Goal: Browse casually: Explore the website without a specific task or goal

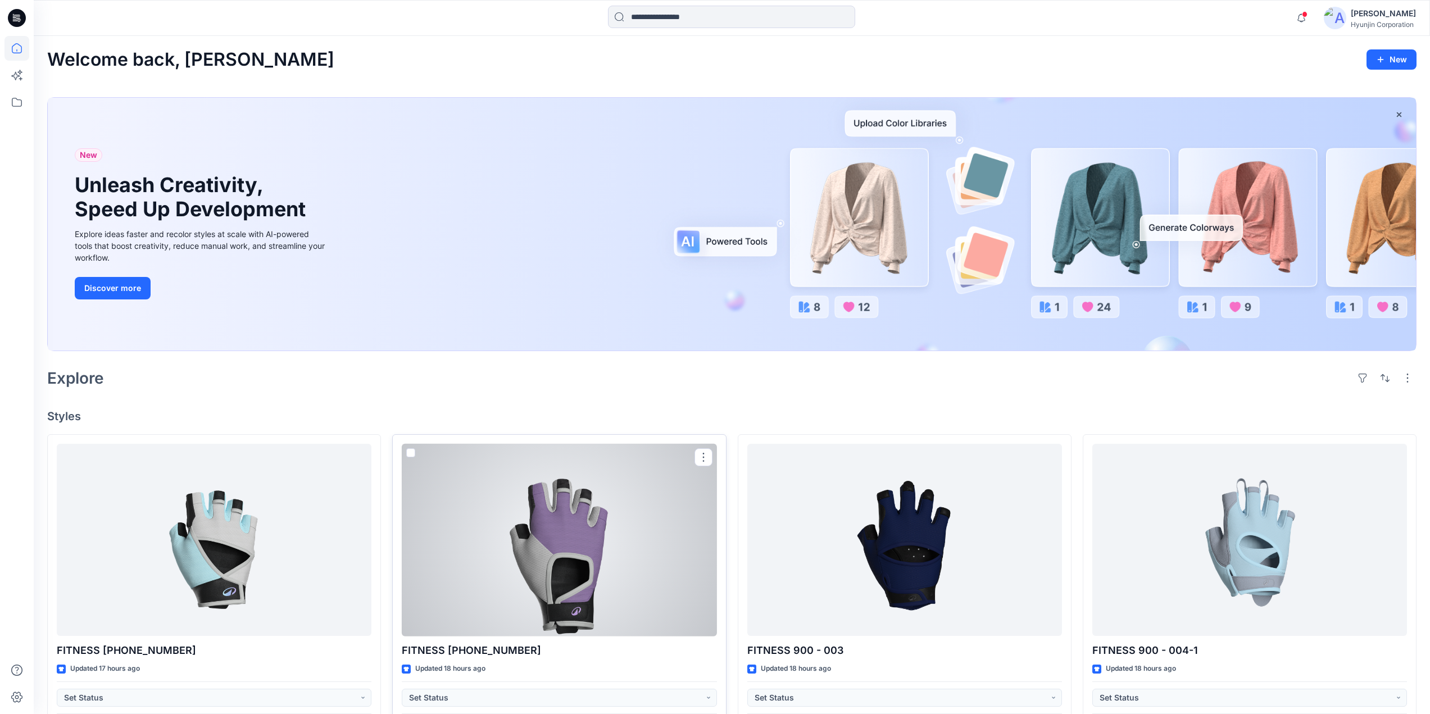
scroll to position [225, 0]
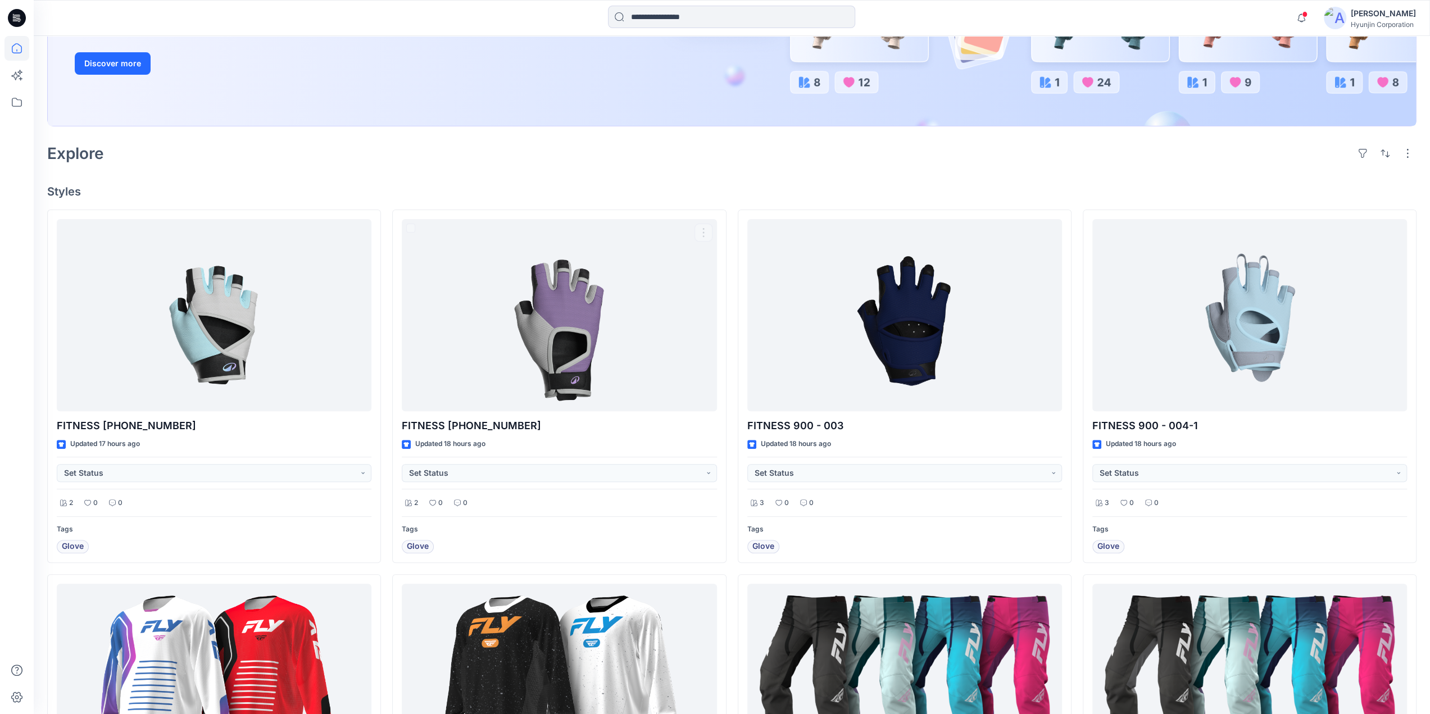
click at [468, 165] on div "Explore" at bounding box center [731, 153] width 1369 height 27
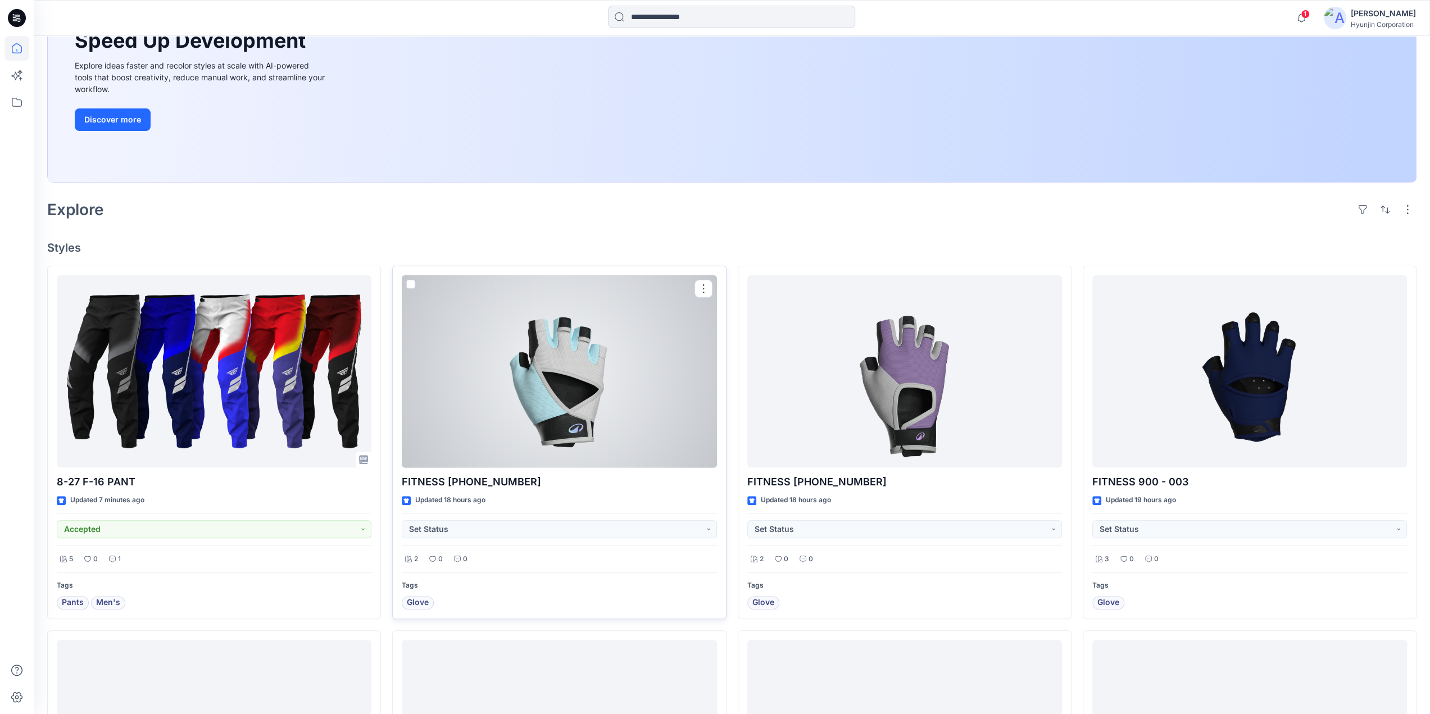
scroll to position [281, 0]
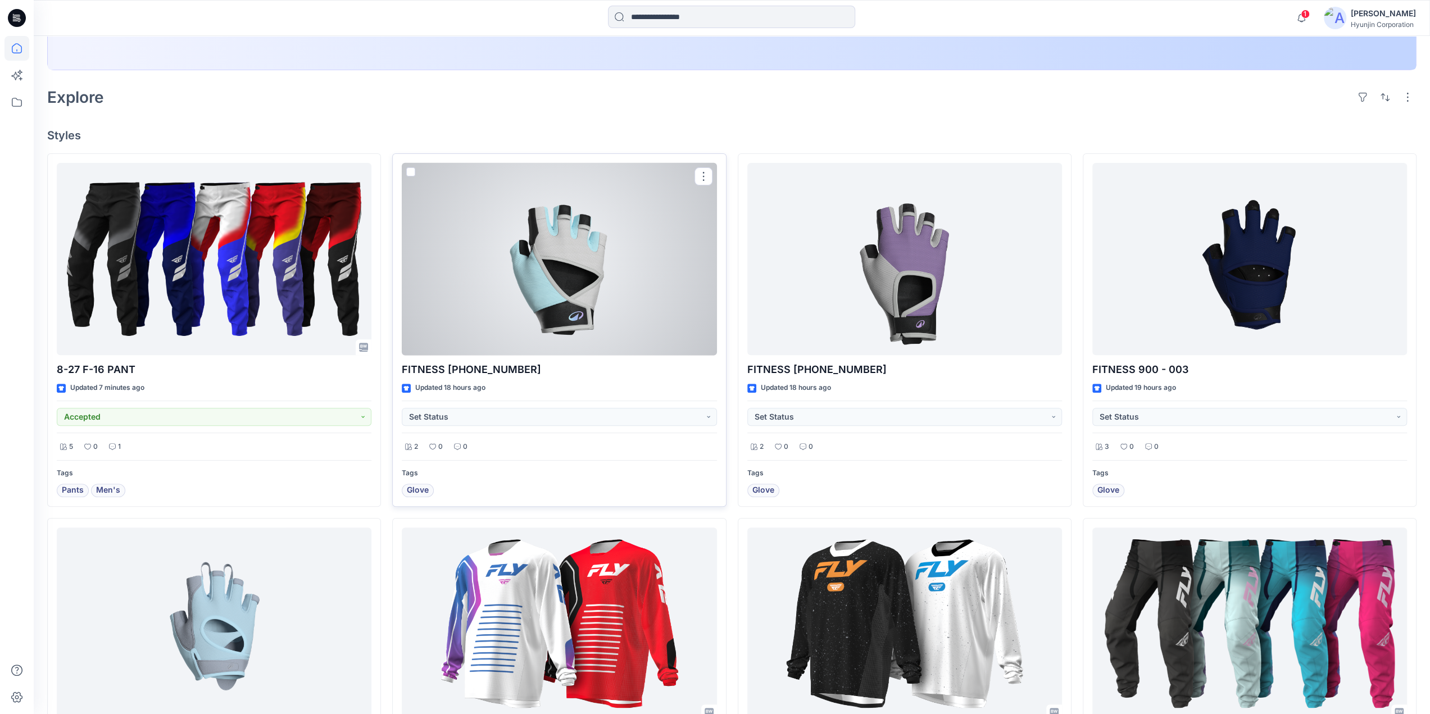
click at [626, 291] on div at bounding box center [559, 259] width 315 height 193
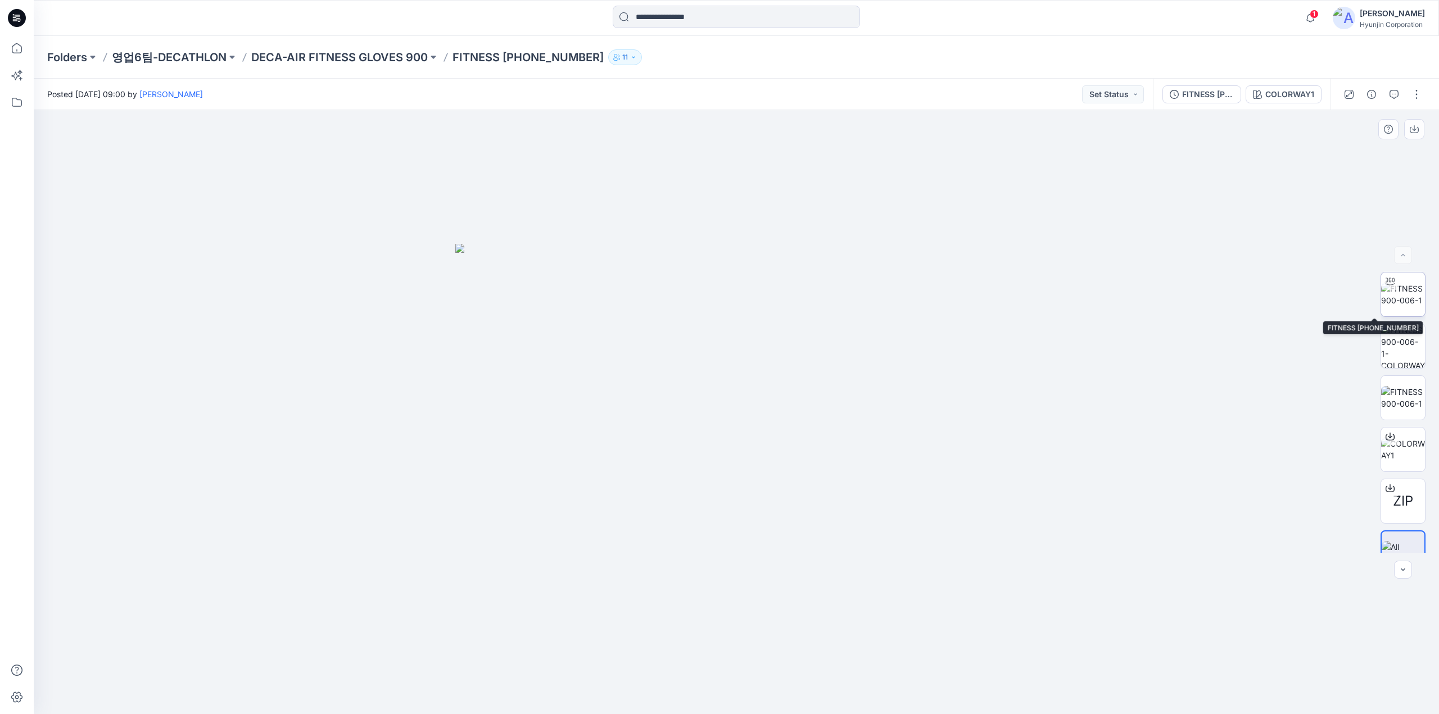
click at [1404, 291] on img at bounding box center [1403, 295] width 44 height 24
drag, startPoint x: 655, startPoint y: 699, endPoint x: 710, endPoint y: 698, distance: 55.6
click at [710, 698] on icon at bounding box center [738, 681] width 340 height 42
drag, startPoint x: 914, startPoint y: 677, endPoint x: 868, endPoint y: 684, distance: 46.1
click at [868, 684] on div at bounding box center [736, 412] width 1405 height 604
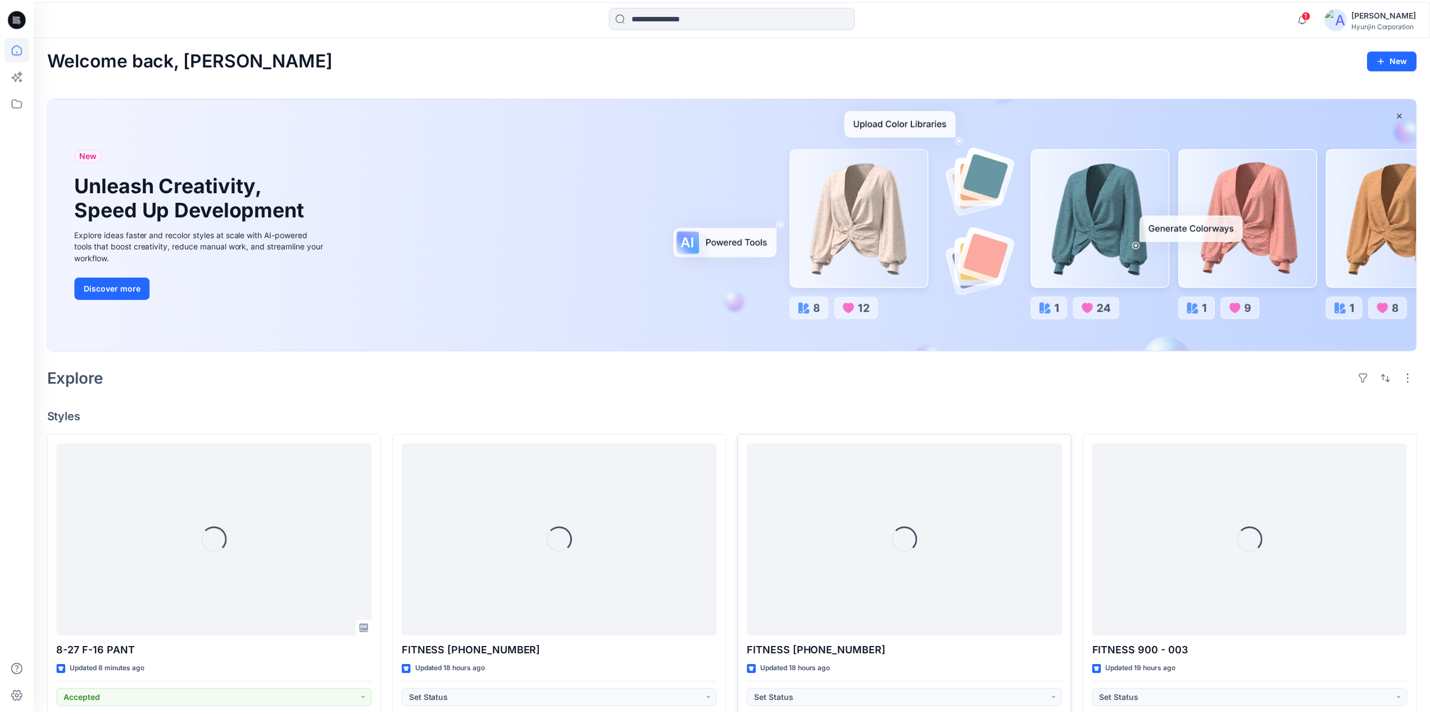
scroll to position [281, 0]
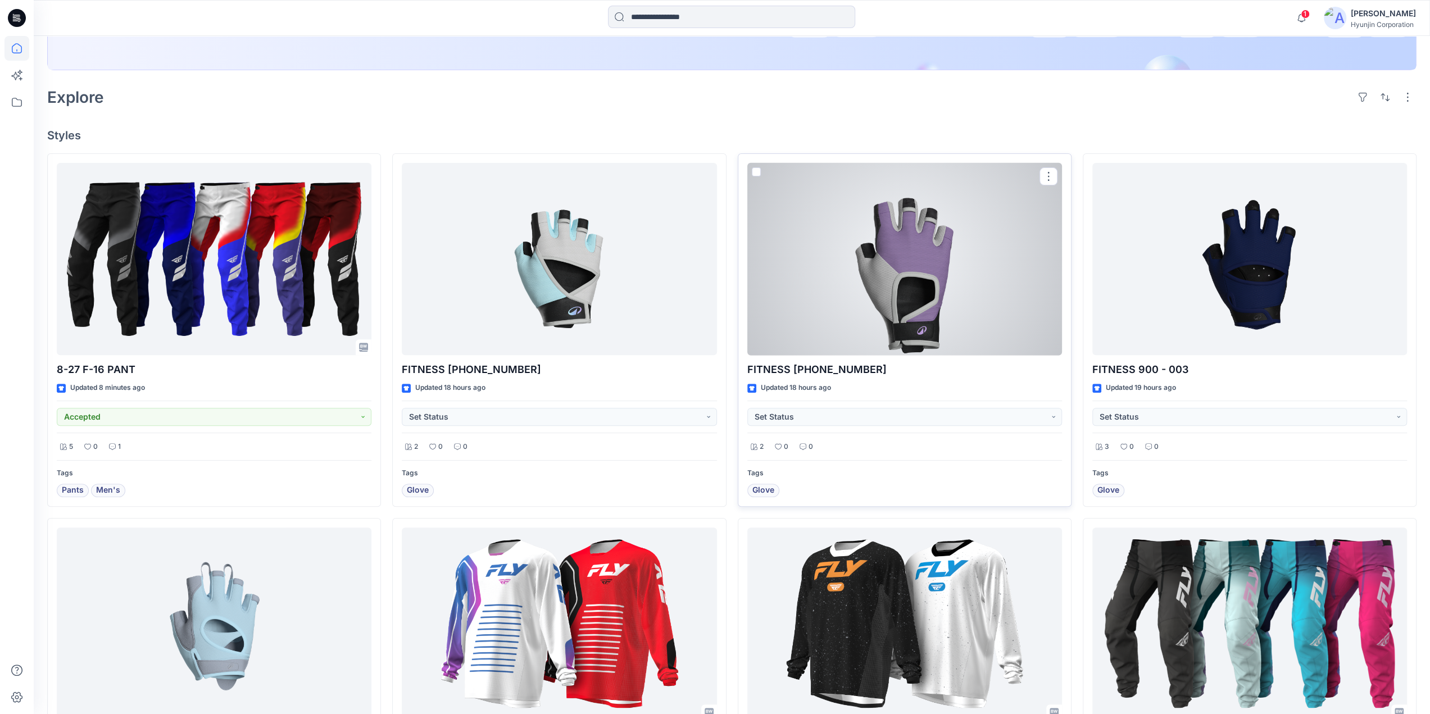
click at [910, 302] on div at bounding box center [904, 259] width 315 height 193
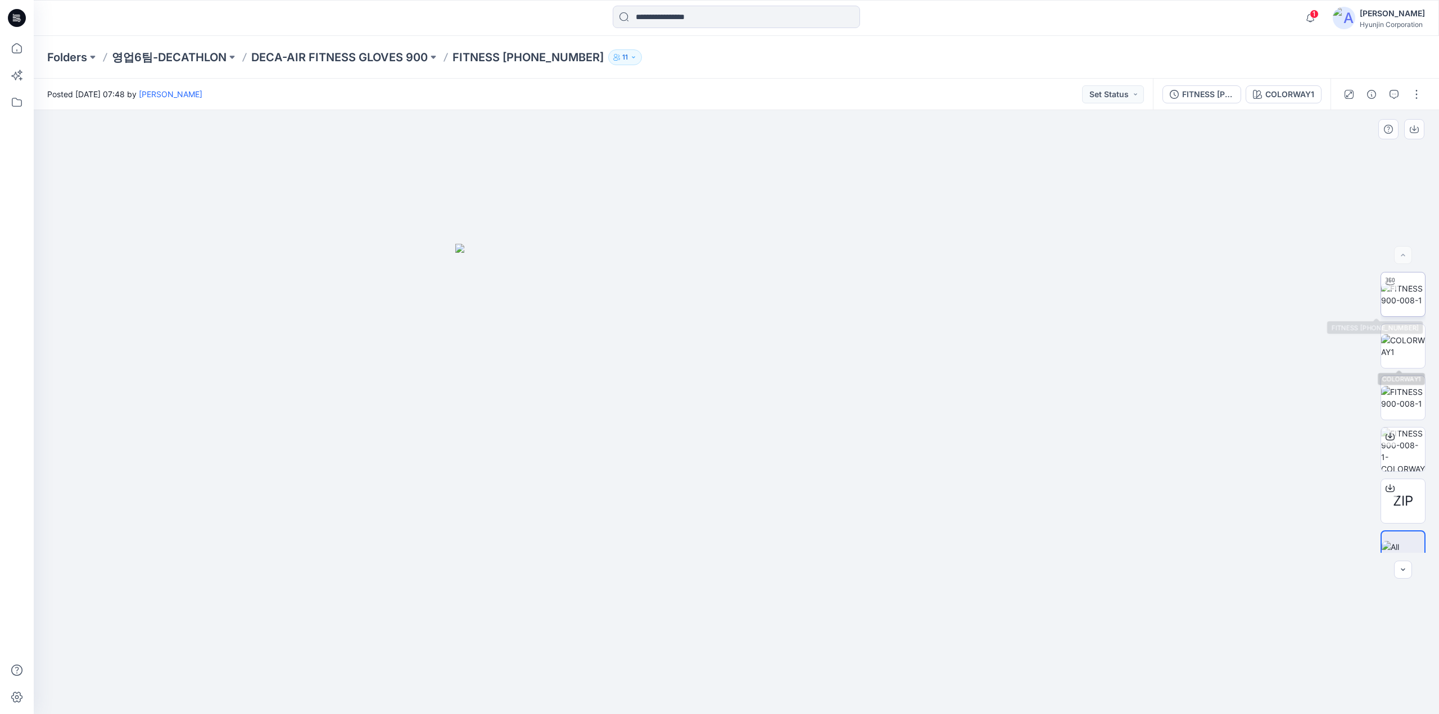
click at [1400, 306] on img at bounding box center [1403, 295] width 44 height 24
drag, startPoint x: 691, startPoint y: 700, endPoint x: 734, endPoint y: 705, distance: 43.6
click at [734, 705] on div at bounding box center [736, 686] width 337 height 56
drag, startPoint x: 670, startPoint y: 697, endPoint x: 673, endPoint y: 685, distance: 12.7
click at [673, 685] on icon at bounding box center [738, 681] width 340 height 42
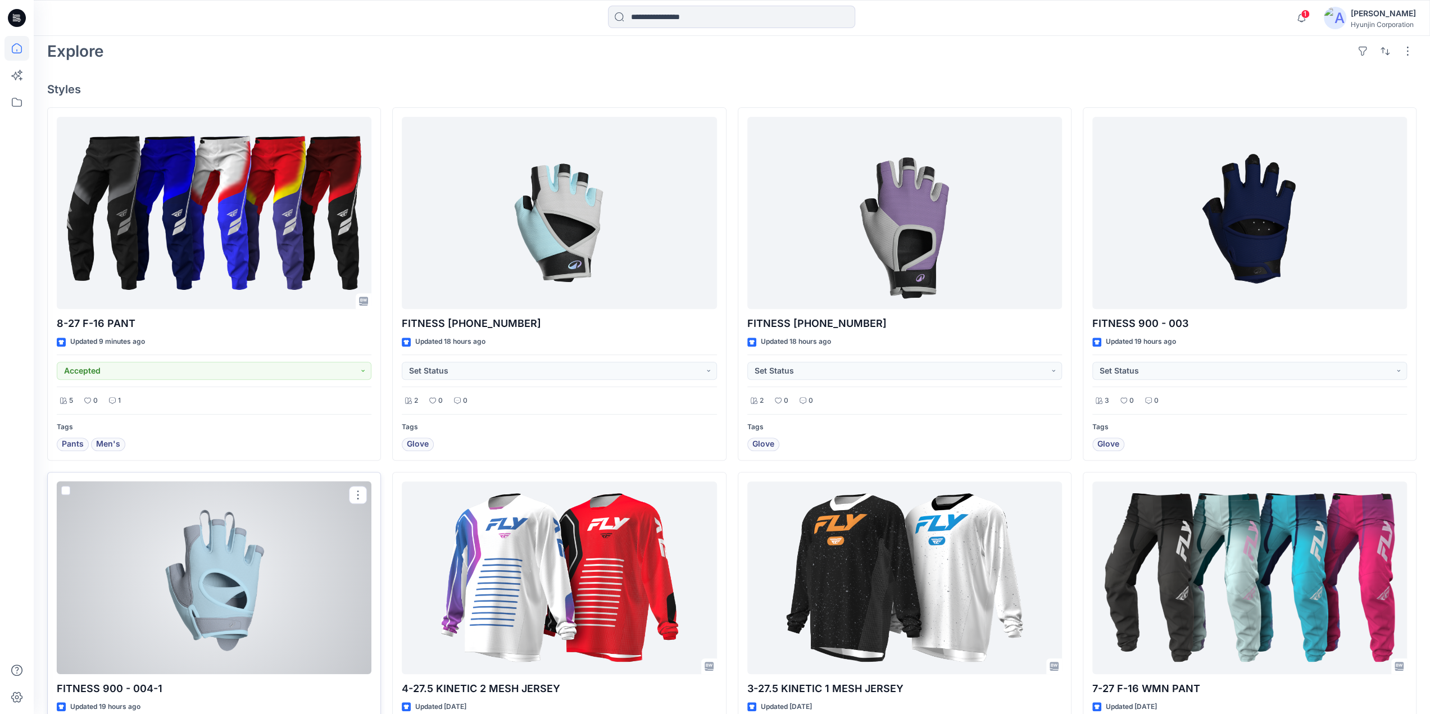
scroll to position [450, 0]
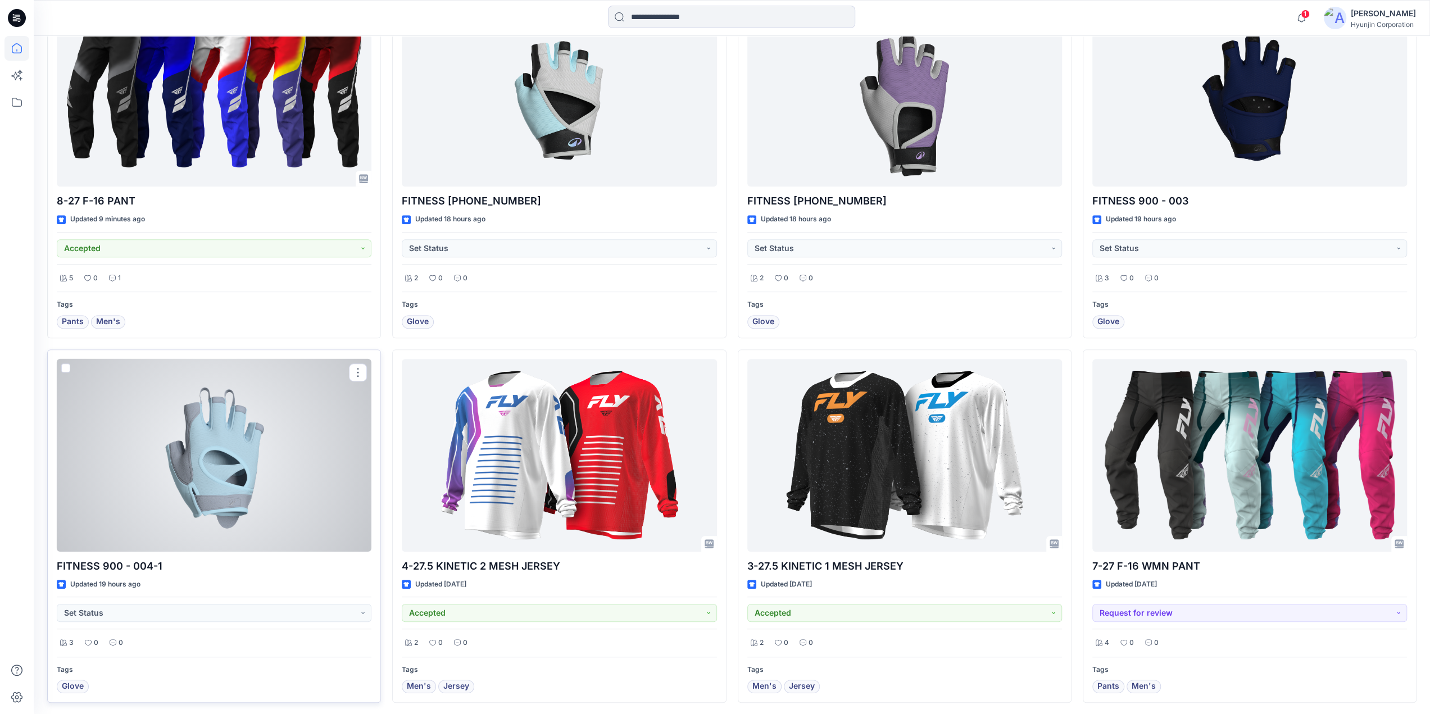
click at [249, 509] on div at bounding box center [214, 455] width 315 height 193
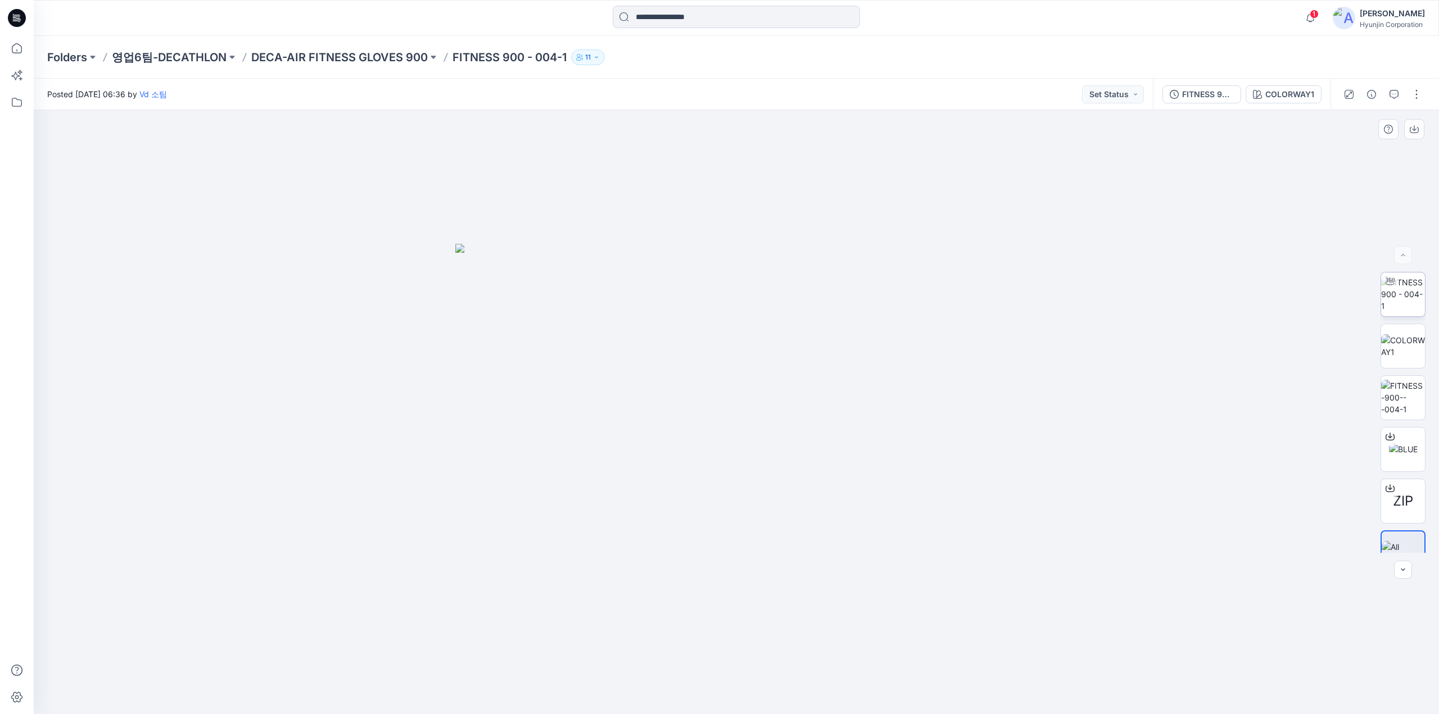
click at [1408, 302] on img at bounding box center [1403, 293] width 44 height 35
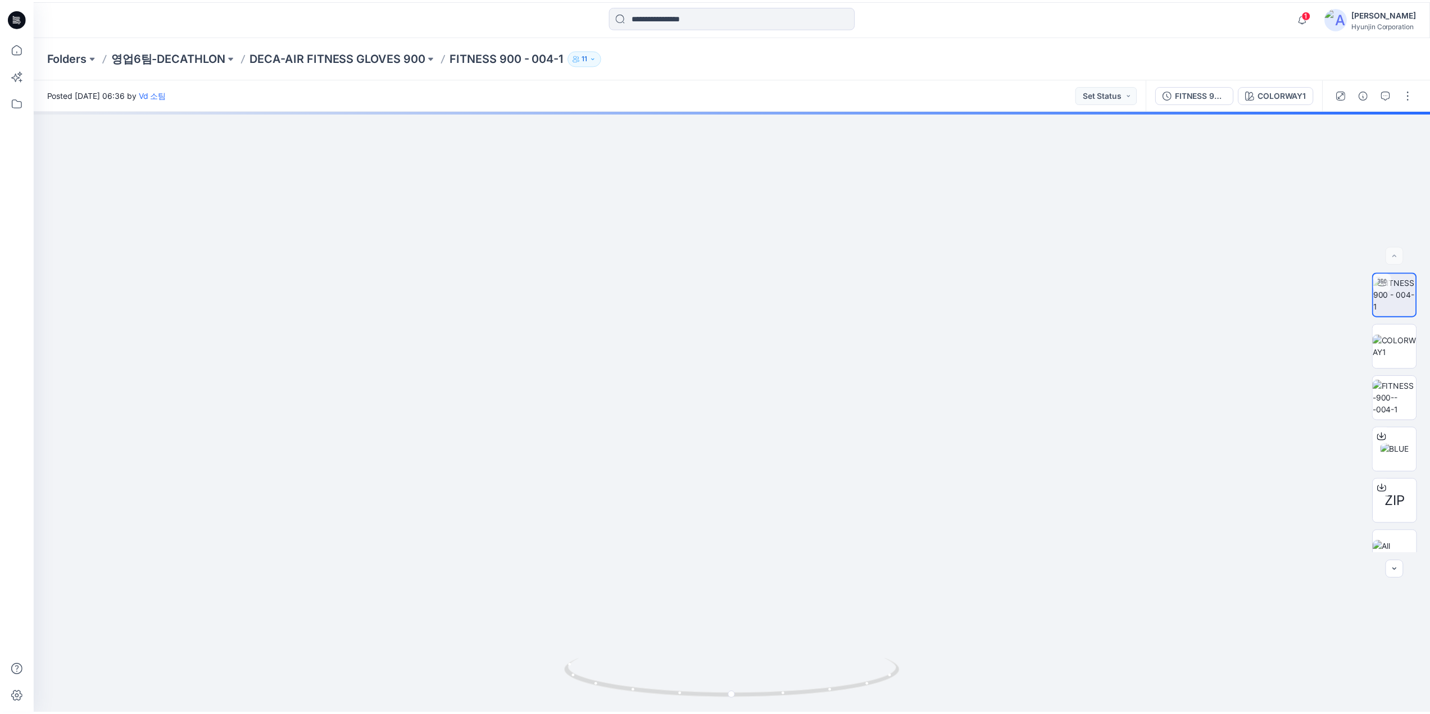
scroll to position [450, 0]
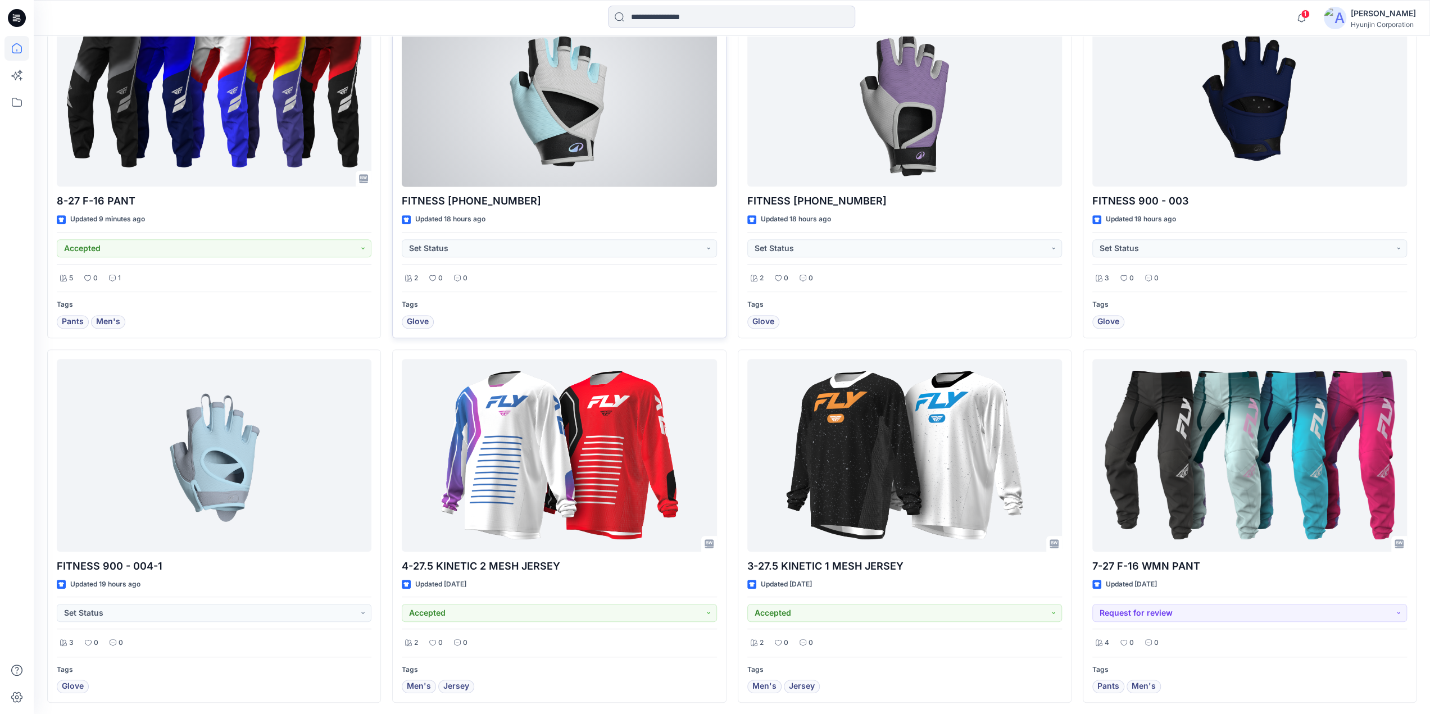
click at [624, 158] on div at bounding box center [559, 90] width 315 height 193
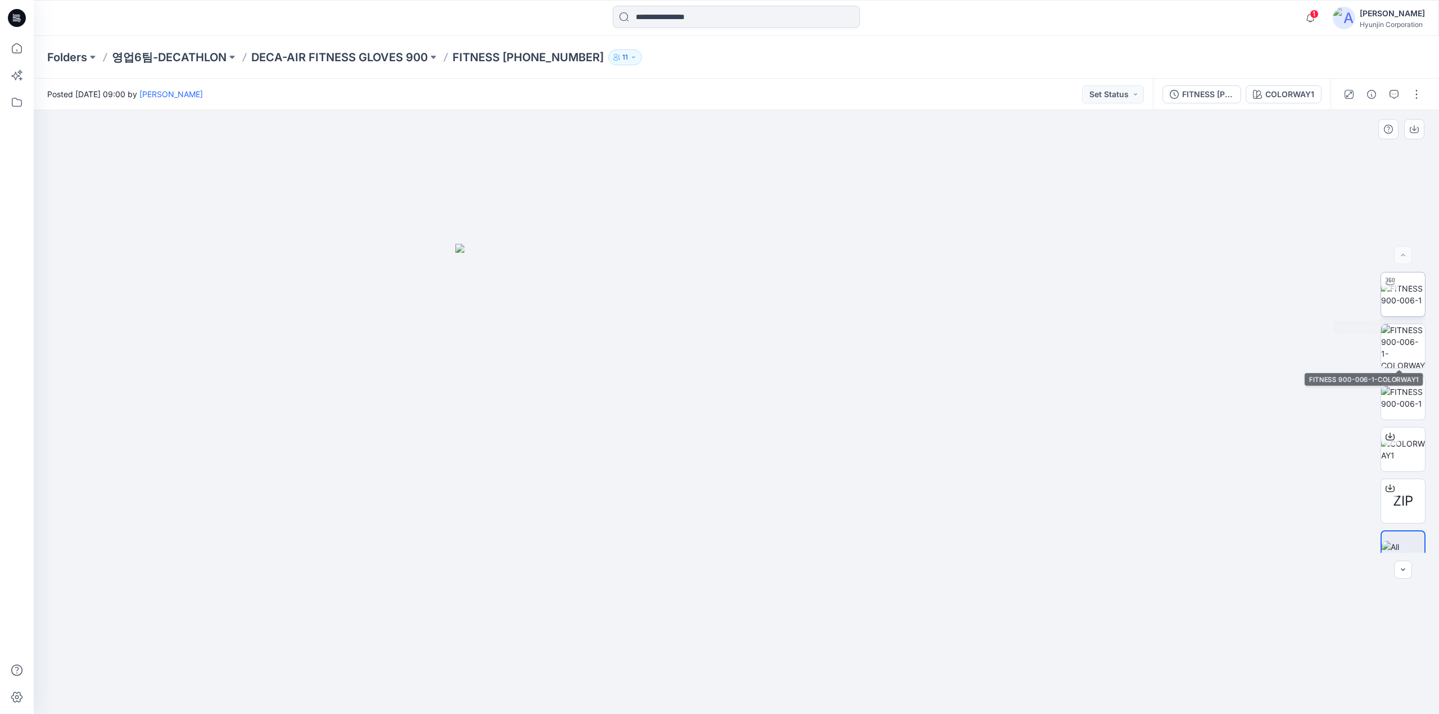
click at [1397, 292] on img at bounding box center [1403, 295] width 44 height 24
drag, startPoint x: 660, startPoint y: 696, endPoint x: 718, endPoint y: 705, distance: 58.6
click at [718, 705] on div at bounding box center [736, 686] width 337 height 56
drag, startPoint x: 651, startPoint y: 693, endPoint x: 620, endPoint y: 695, distance: 31.5
click at [620, 695] on icon at bounding box center [738, 681] width 340 height 42
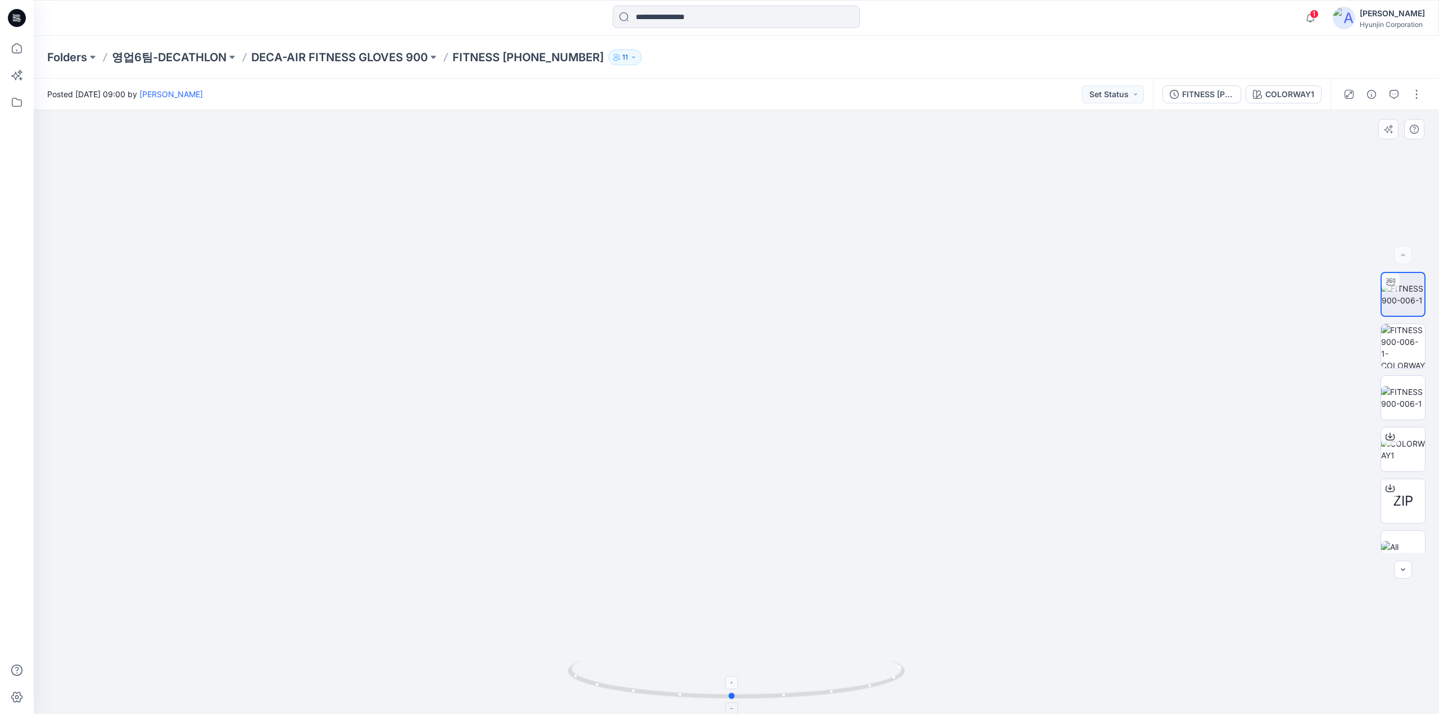
drag, startPoint x: 637, startPoint y: 698, endPoint x: 606, endPoint y: 697, distance: 30.9
click at [606, 697] on icon at bounding box center [738, 681] width 340 height 42
drag, startPoint x: 761, startPoint y: 697, endPoint x: 807, endPoint y: 699, distance: 46.1
click at [807, 699] on icon at bounding box center [738, 681] width 340 height 42
drag, startPoint x: 693, startPoint y: 693, endPoint x: 685, endPoint y: 693, distance: 8.4
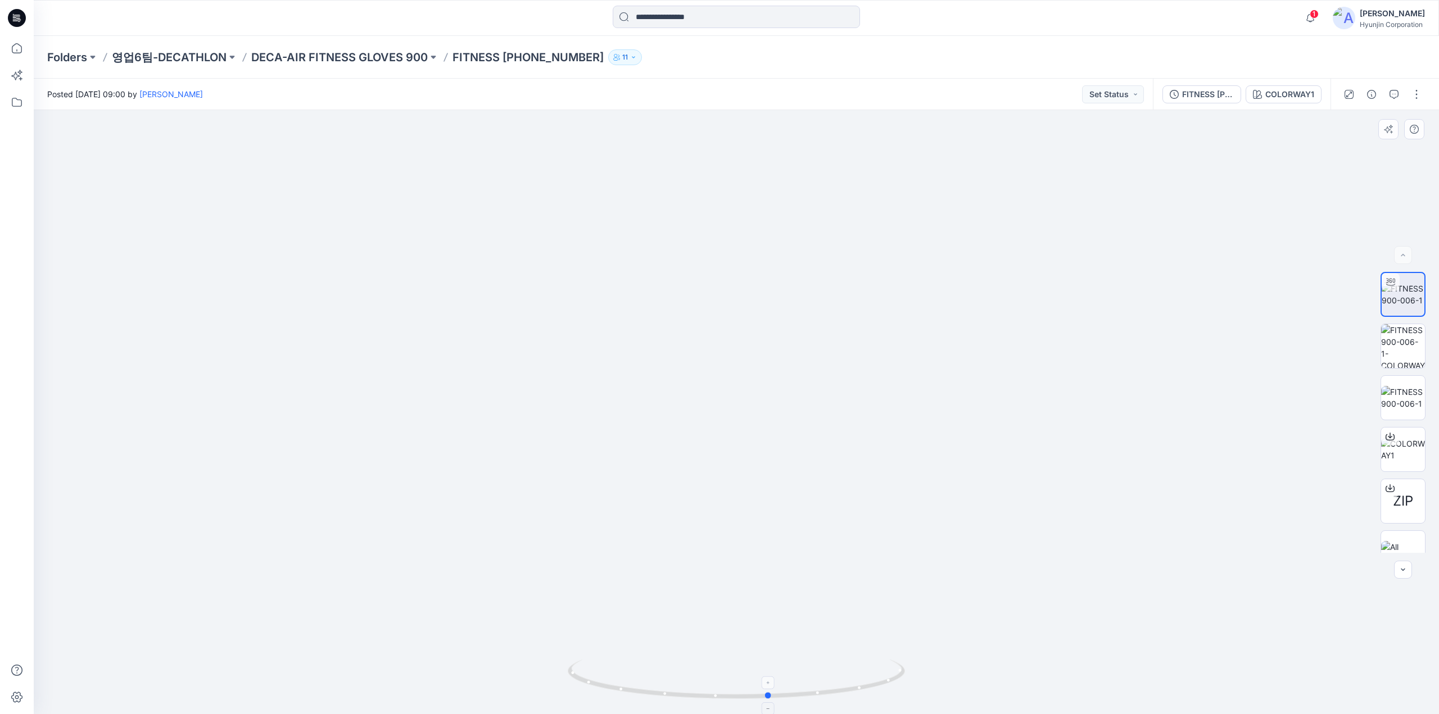
click at [685, 693] on icon at bounding box center [738, 681] width 340 height 42
drag, startPoint x: 679, startPoint y: 560, endPoint x: 633, endPoint y: 586, distance: 53.1
click at [633, 586] on div at bounding box center [736, 412] width 1405 height 604
drag, startPoint x: 727, startPoint y: 702, endPoint x: 678, endPoint y: 695, distance: 49.4
click at [678, 695] on icon at bounding box center [738, 681] width 340 height 42
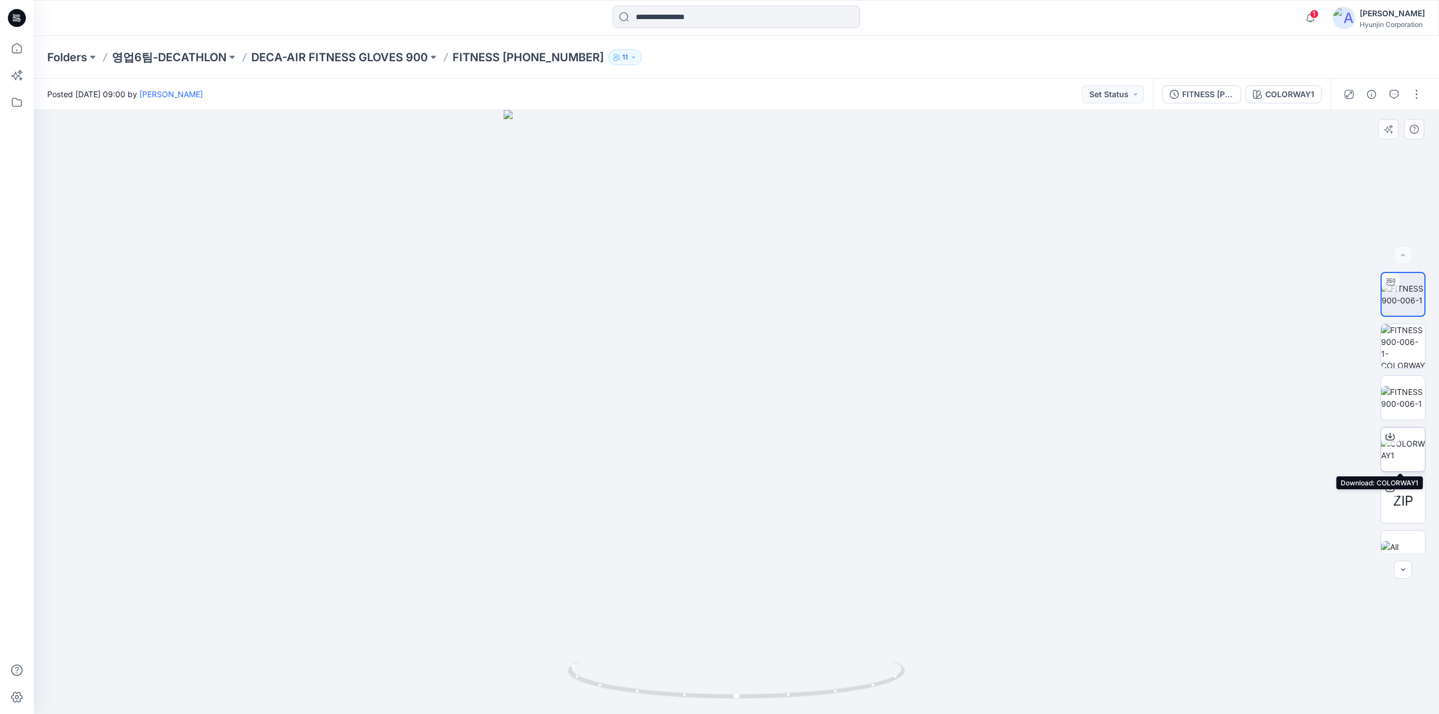
click at [1386, 435] on icon at bounding box center [1389, 436] width 9 height 9
drag, startPoint x: 613, startPoint y: 696, endPoint x: 659, endPoint y: 689, distance: 47.0
click at [659, 689] on icon at bounding box center [738, 681] width 340 height 42
click at [20, 19] on icon at bounding box center [17, 18] width 18 height 18
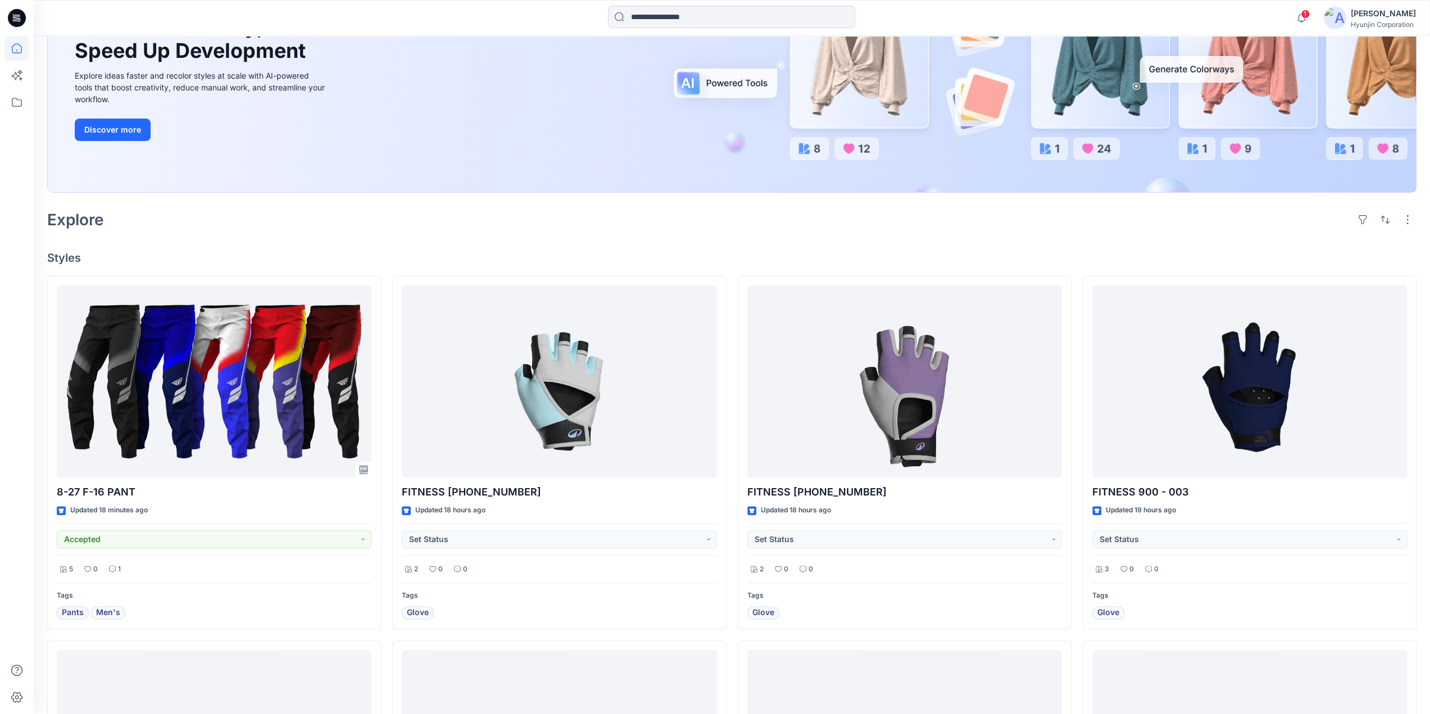
scroll to position [169, 0]
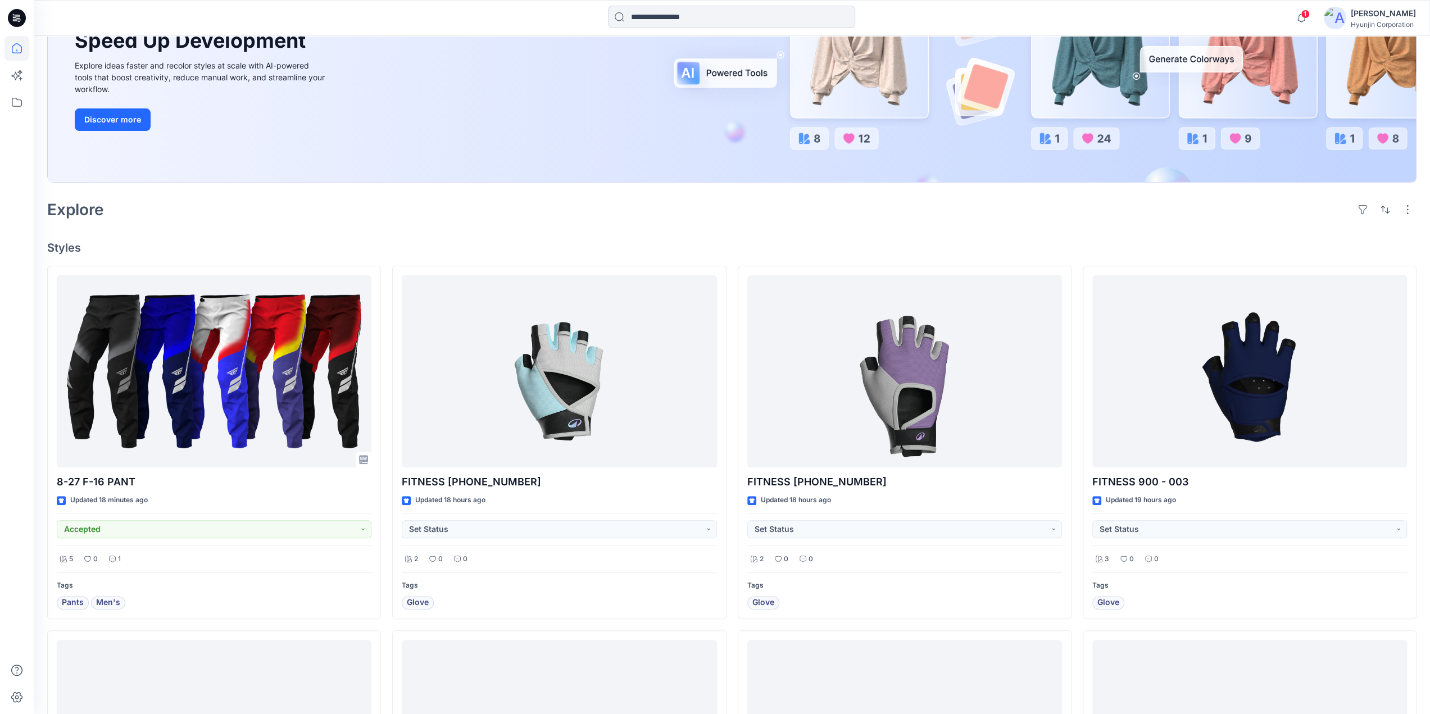
click at [24, 25] on icon at bounding box center [17, 18] width 18 height 36
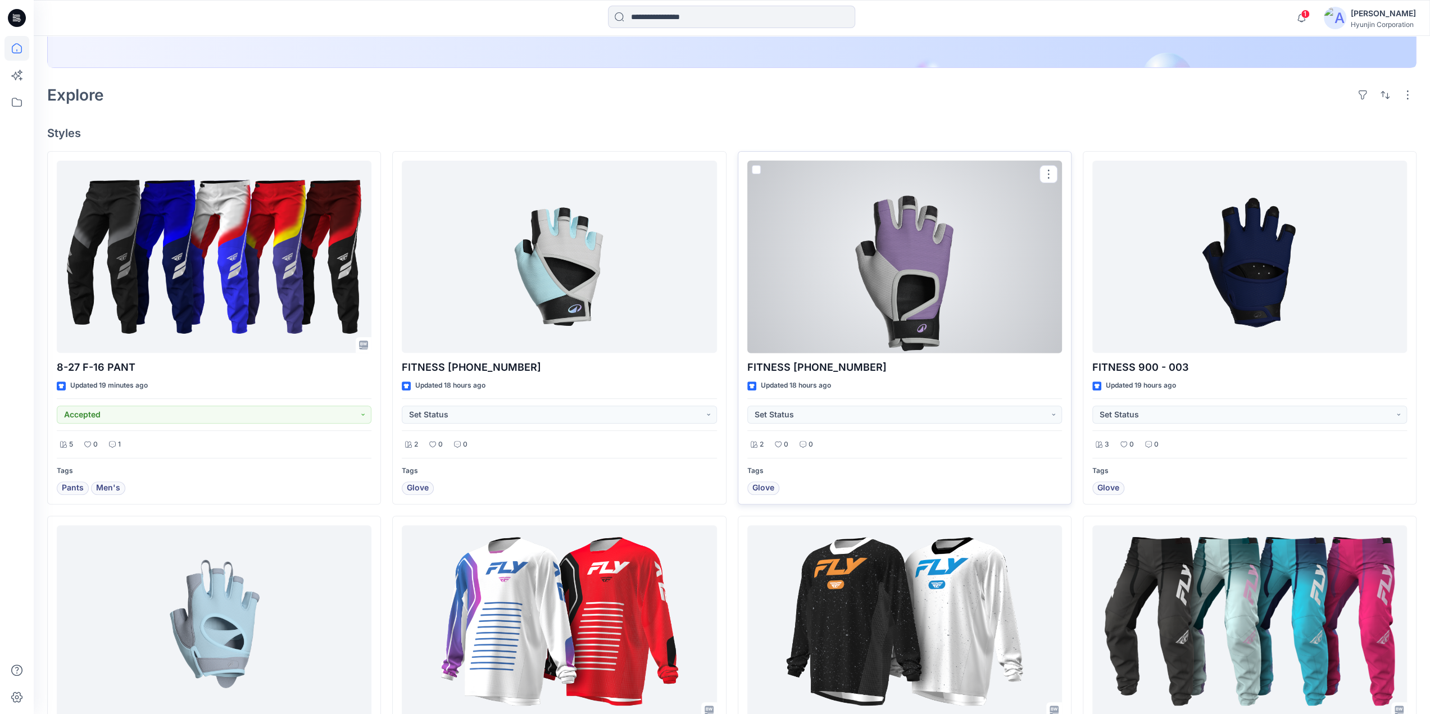
scroll to position [393, 0]
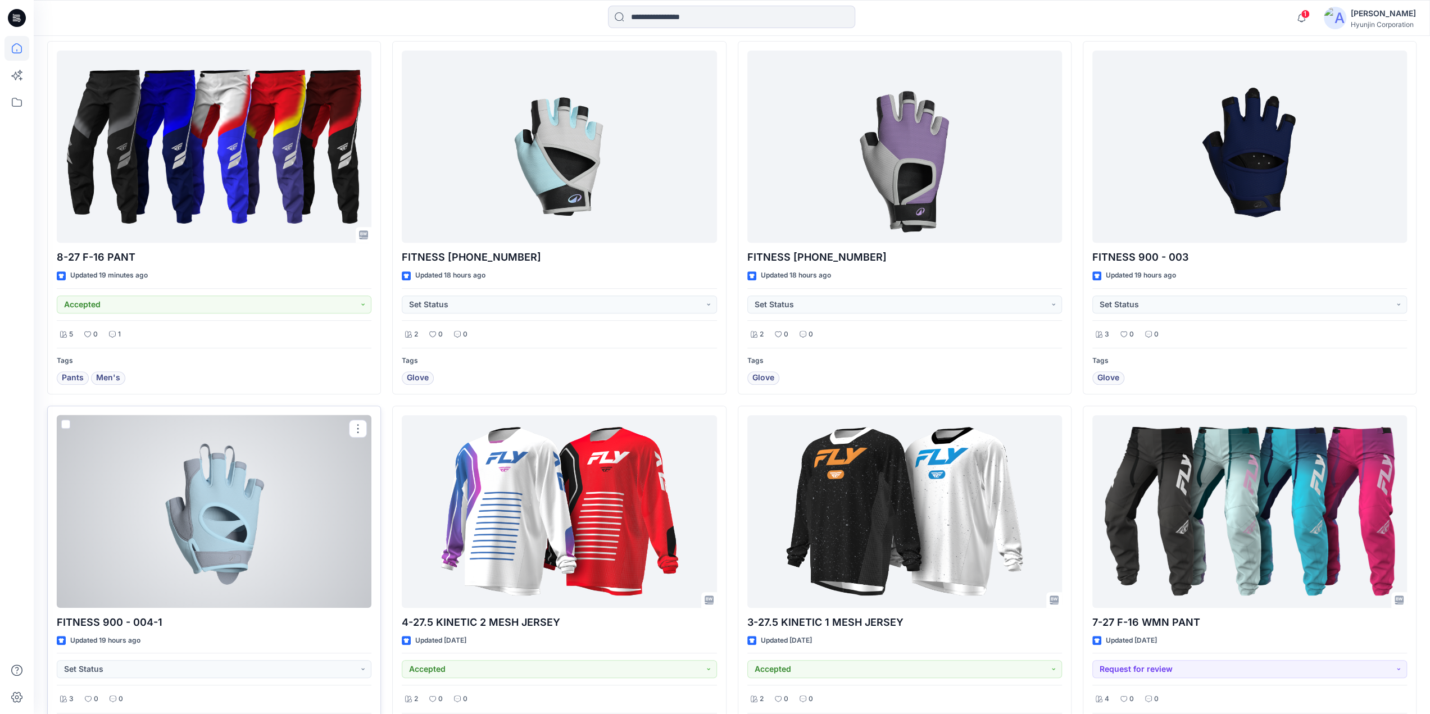
click at [336, 532] on div at bounding box center [214, 511] width 315 height 193
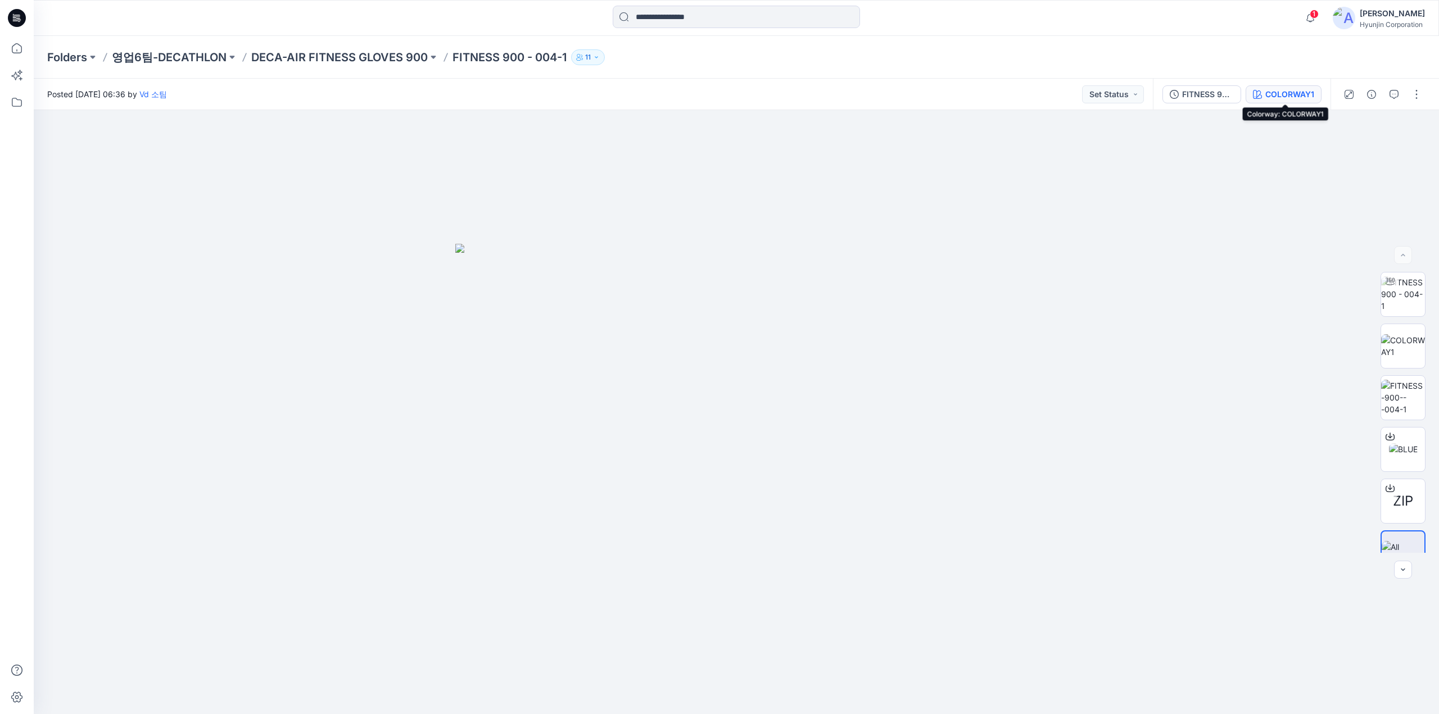
click at [1283, 92] on div "COLORWAY1" at bounding box center [1289, 94] width 49 height 12
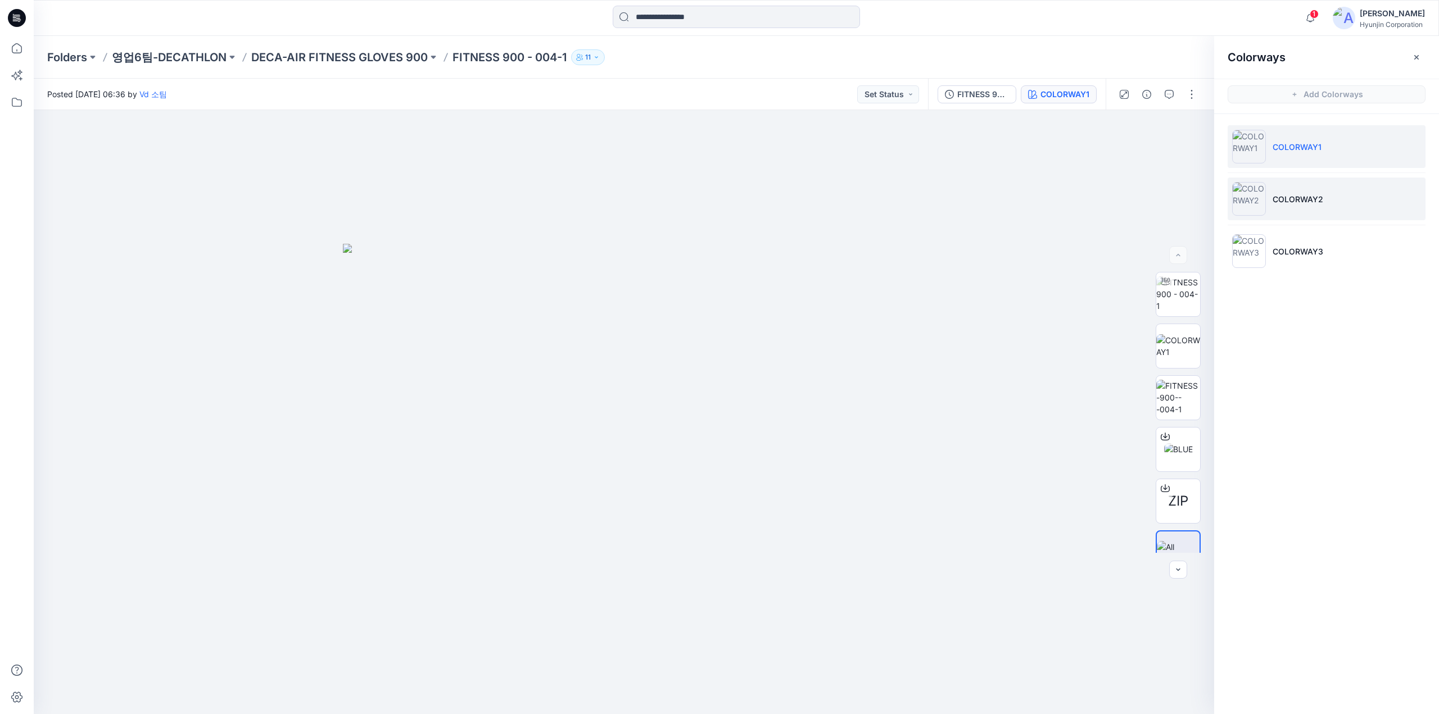
click at [1317, 197] on p "COLORWAY2" at bounding box center [1297, 199] width 51 height 12
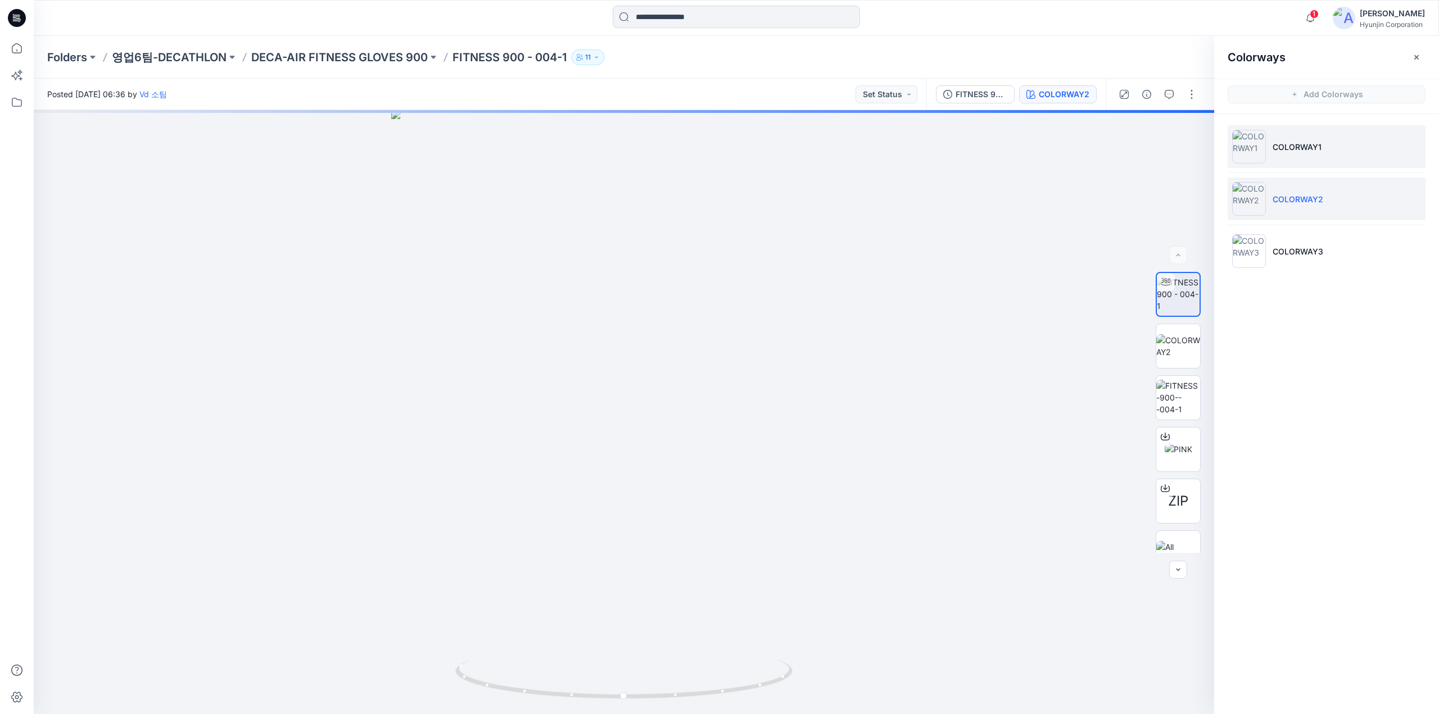
click at [1305, 155] on li "COLORWAY1" at bounding box center [1326, 146] width 198 height 43
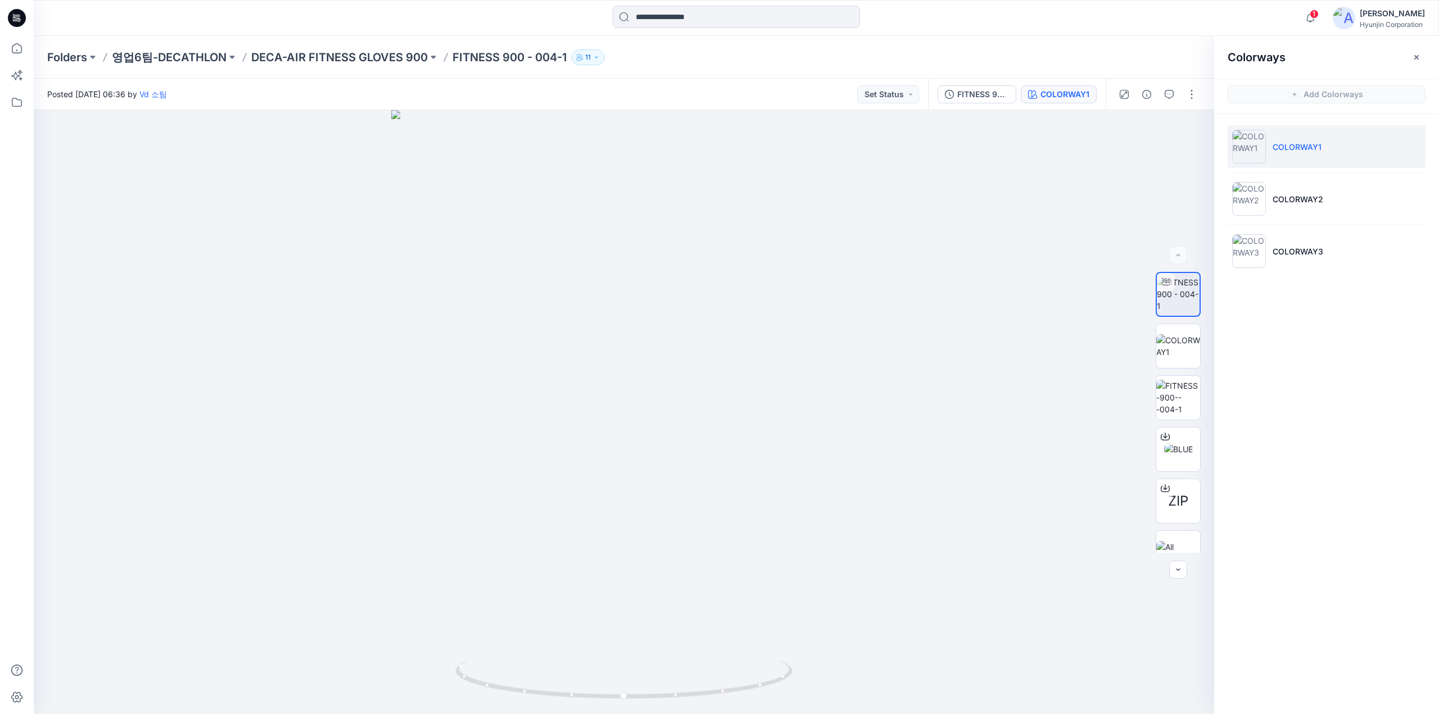
click at [1304, 176] on ul "COLORWAY1 COLORWAY2 COLORWAY3" at bounding box center [1326, 199] width 225 height 170
click at [1298, 201] on p "COLORWAY2" at bounding box center [1297, 199] width 51 height 12
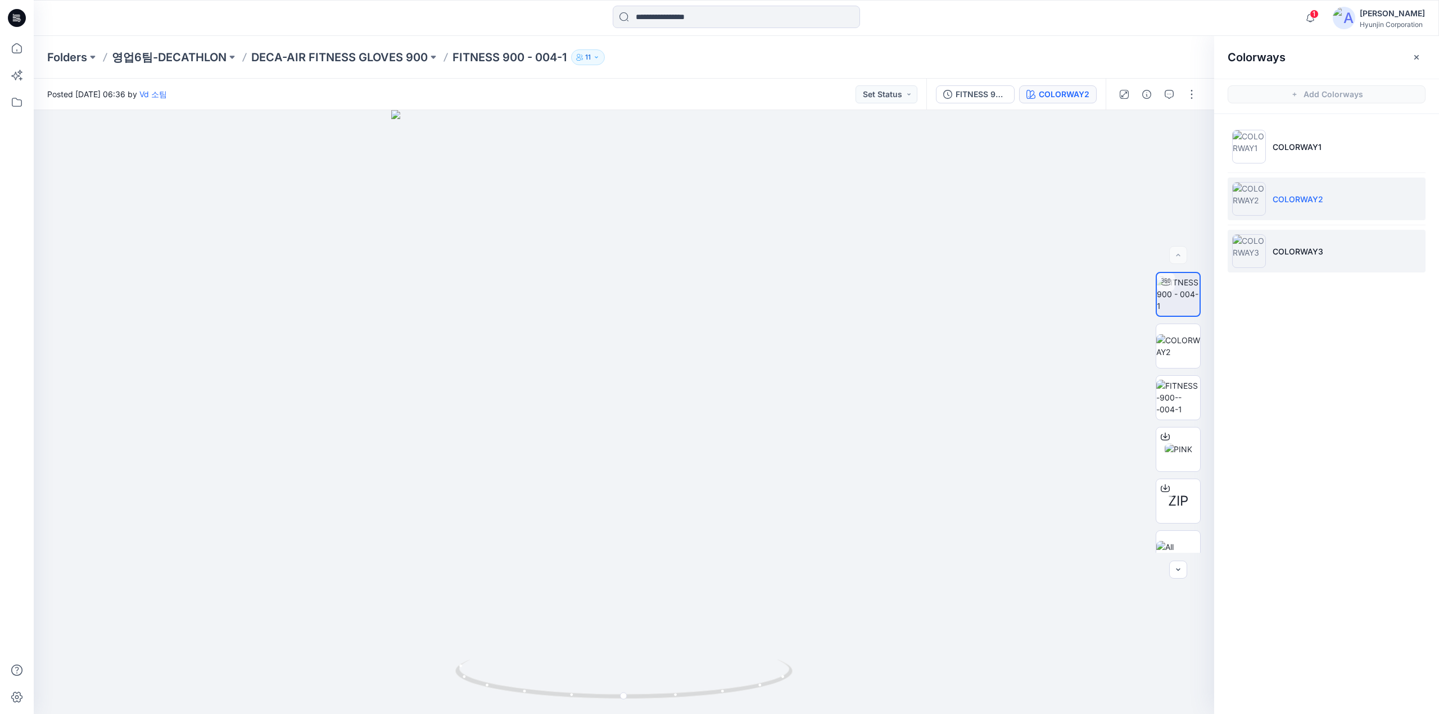
click at [1296, 261] on li "COLORWAY3" at bounding box center [1326, 251] width 198 height 43
click at [1295, 189] on li "COLORWAY2" at bounding box center [1326, 199] width 198 height 43
click at [1294, 124] on ul "COLORWAY1 COLORWAY2 COLORWAY3" at bounding box center [1326, 199] width 225 height 170
click at [1292, 135] on li "COLORWAY1" at bounding box center [1326, 146] width 198 height 43
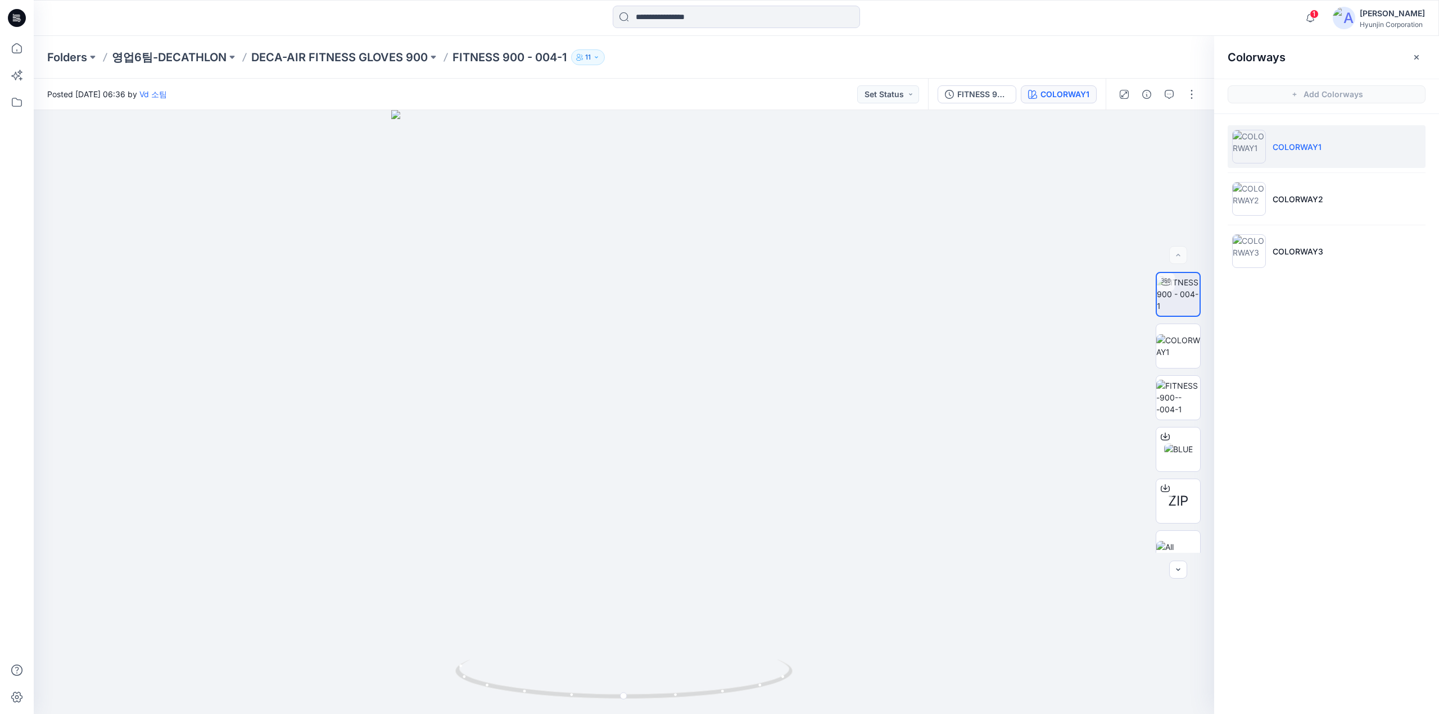
drag, startPoint x: 15, startPoint y: 20, endPoint x: 29, endPoint y: 15, distance: 14.8
click at [15, 20] on icon at bounding box center [17, 18] width 18 height 18
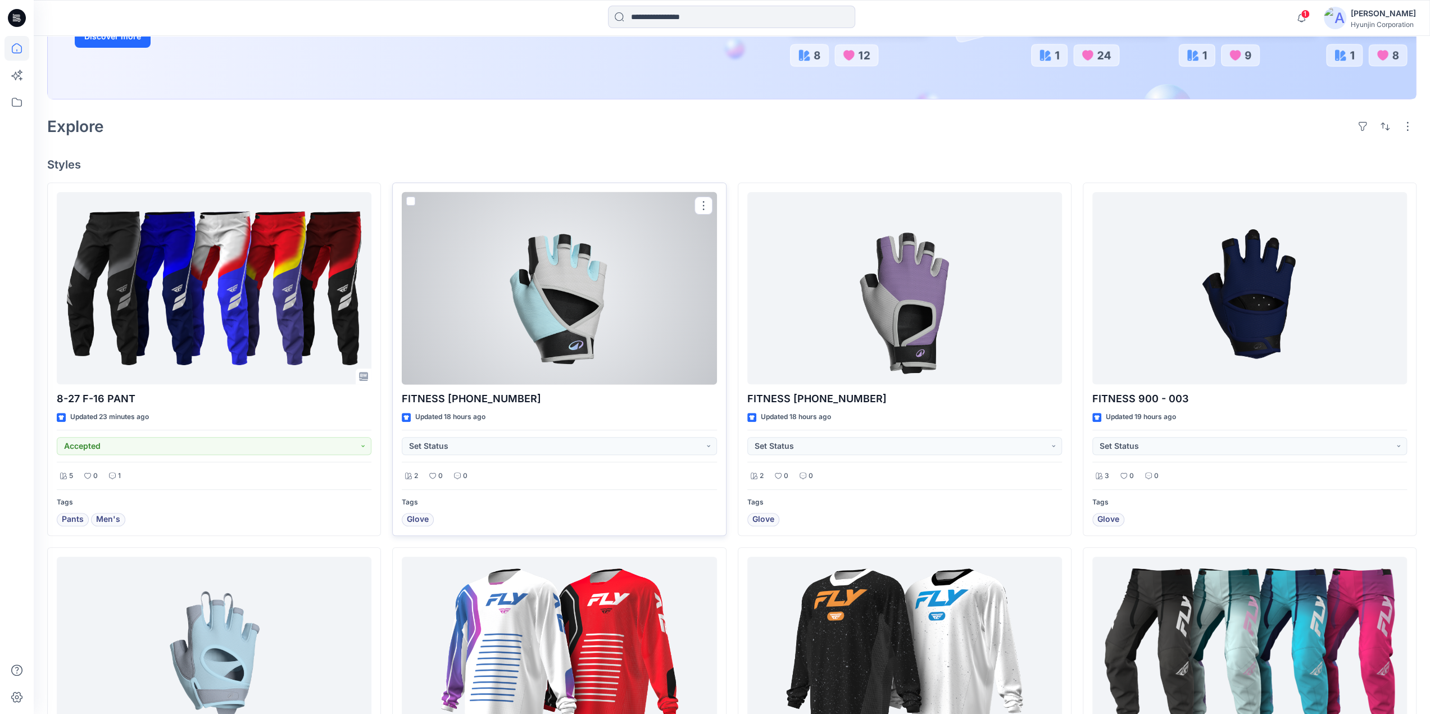
scroll to position [393, 0]
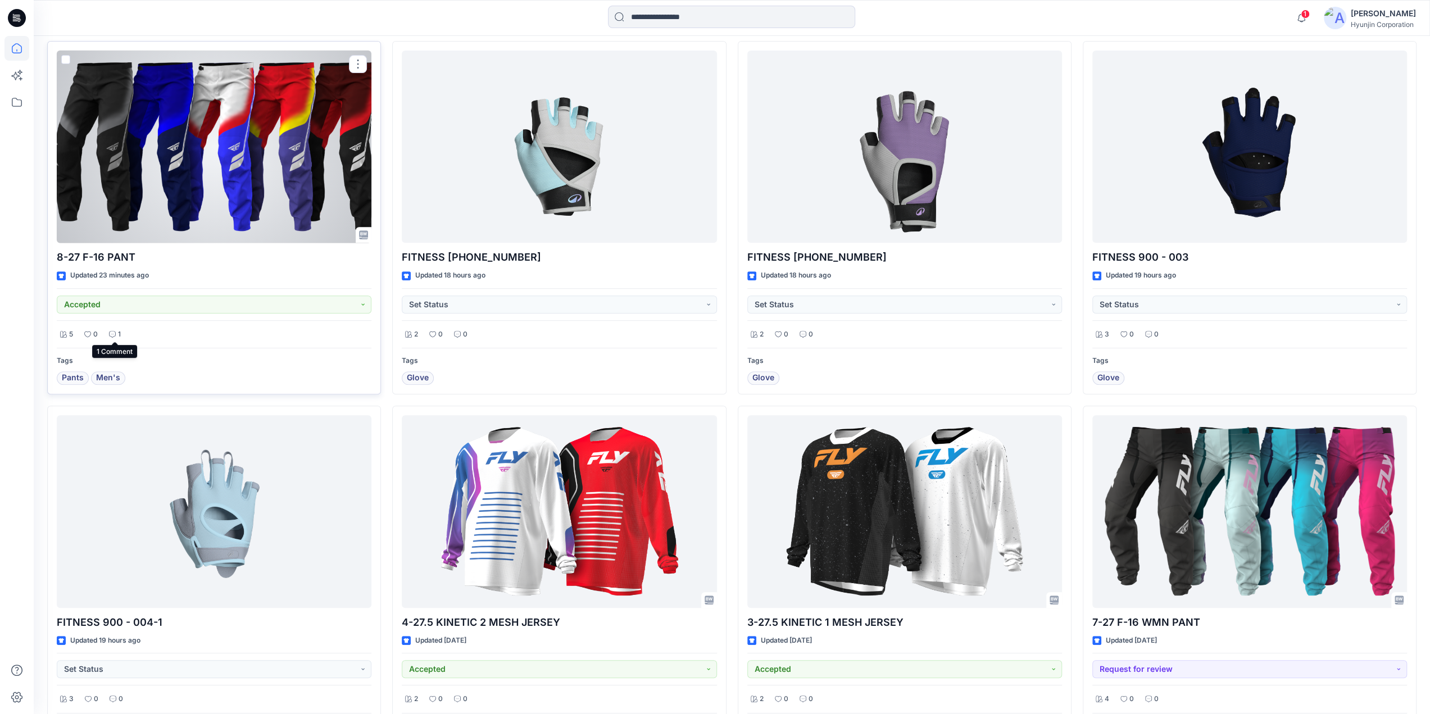
click at [112, 333] on icon at bounding box center [112, 334] width 7 height 7
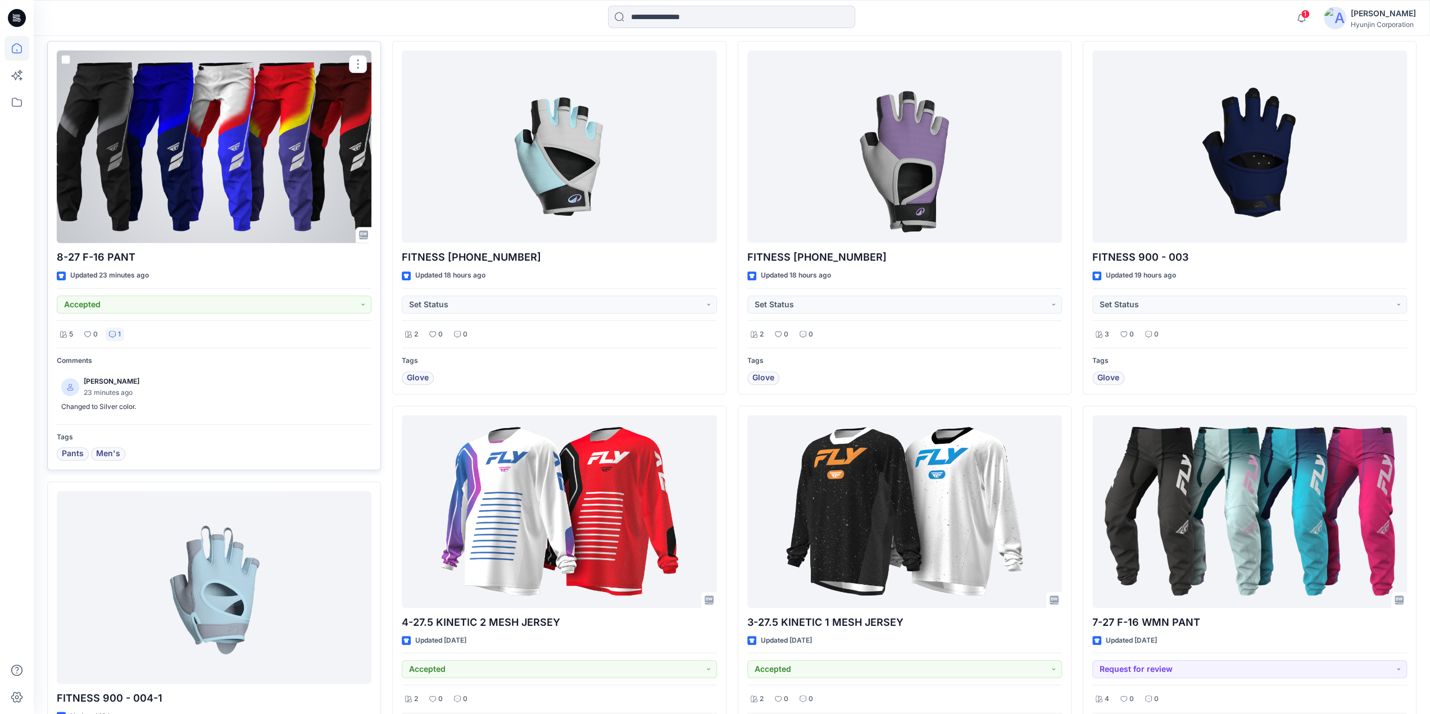
click at [115, 333] on icon at bounding box center [112, 334] width 7 height 7
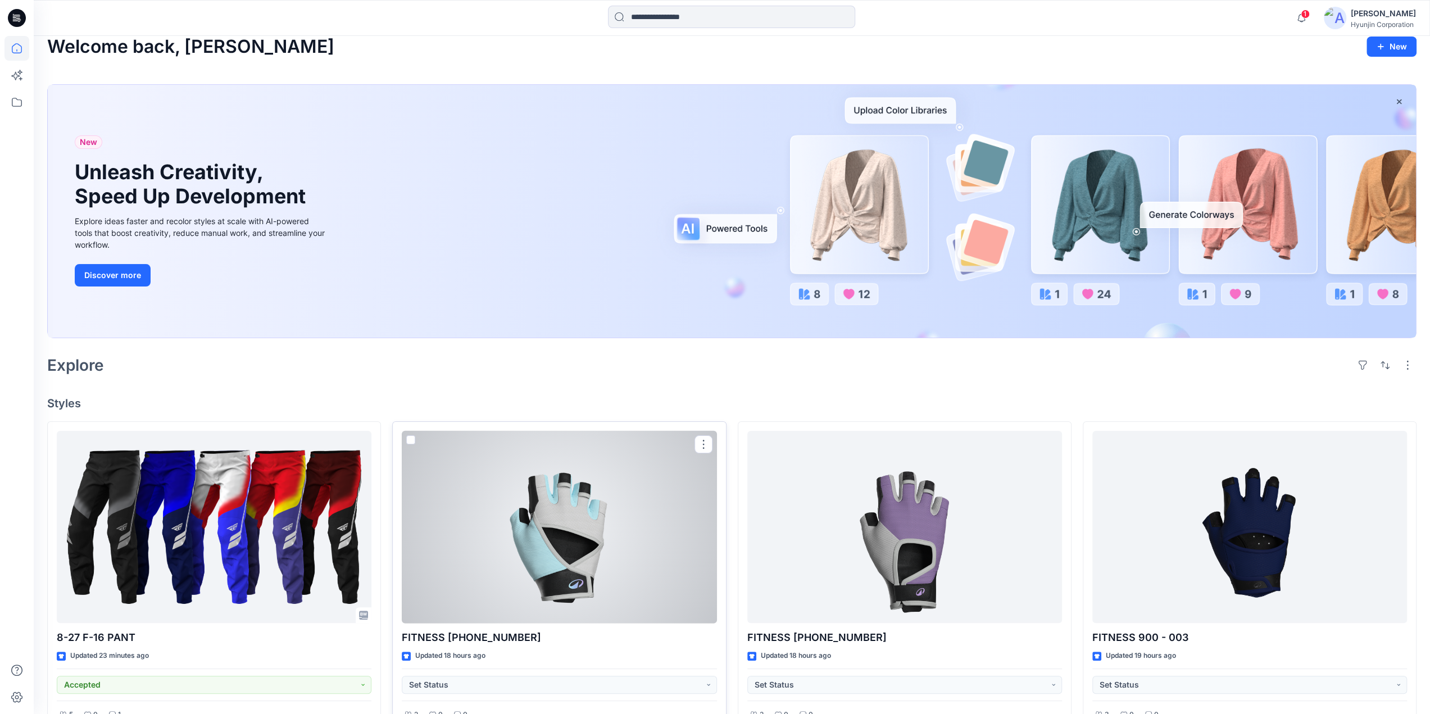
scroll to position [0, 0]
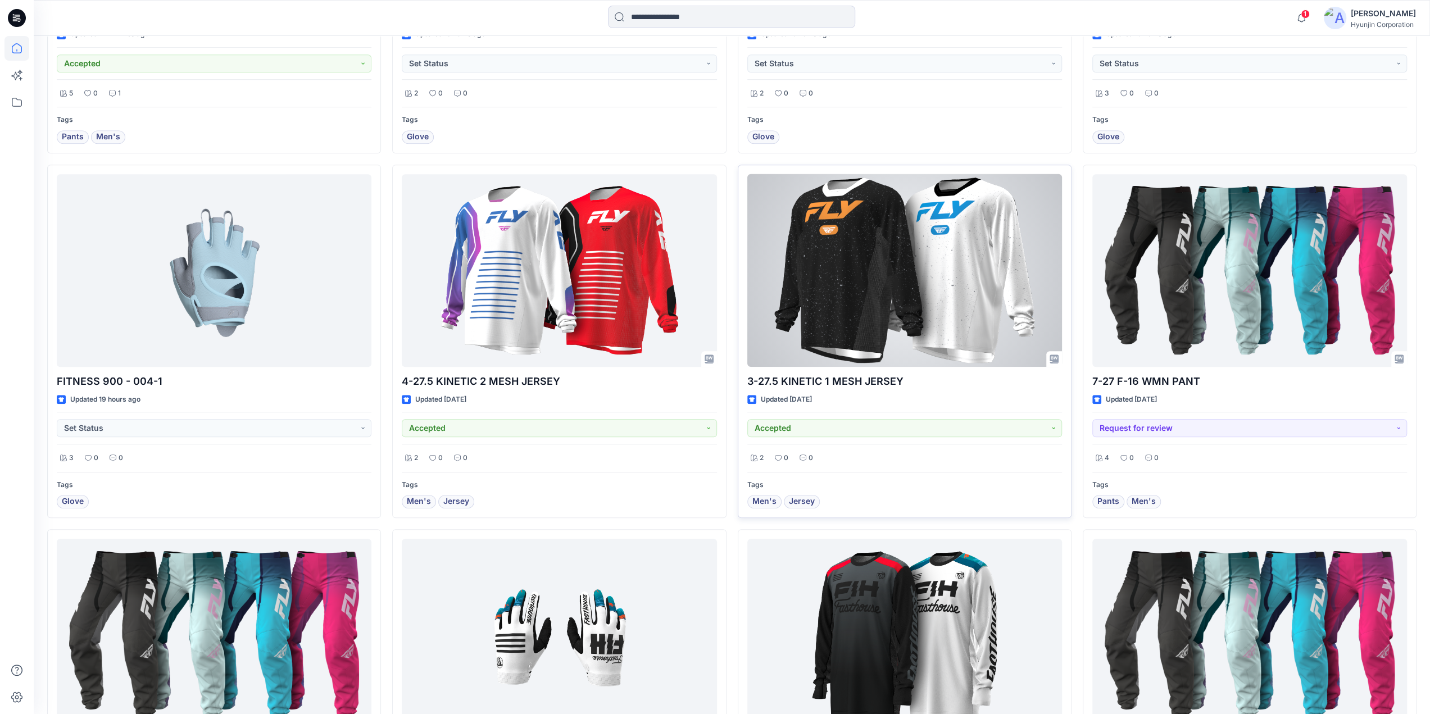
scroll to position [787, 0]
